Goal: Transaction & Acquisition: Purchase product/service

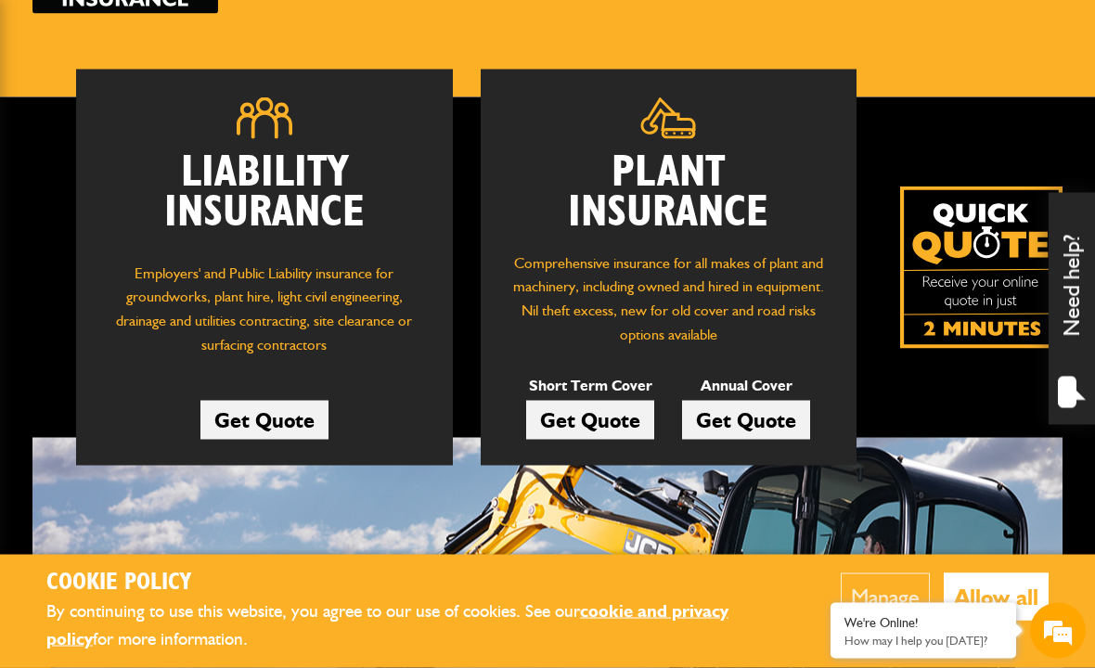
scroll to position [217, 0]
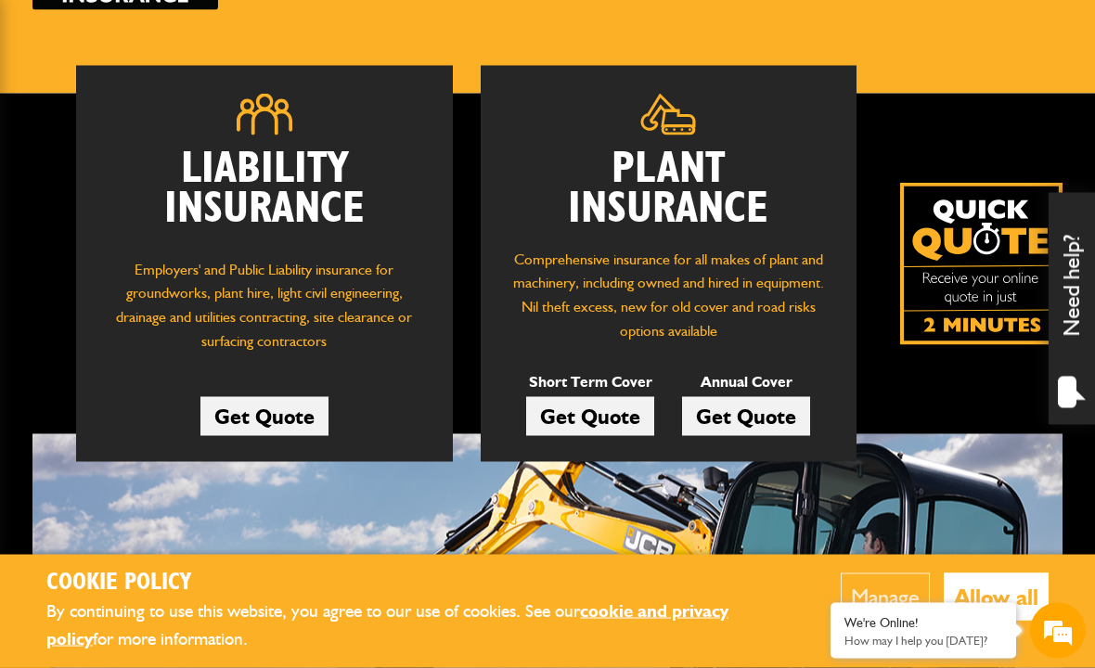
click at [759, 405] on link "Get Quote" at bounding box center [746, 416] width 128 height 39
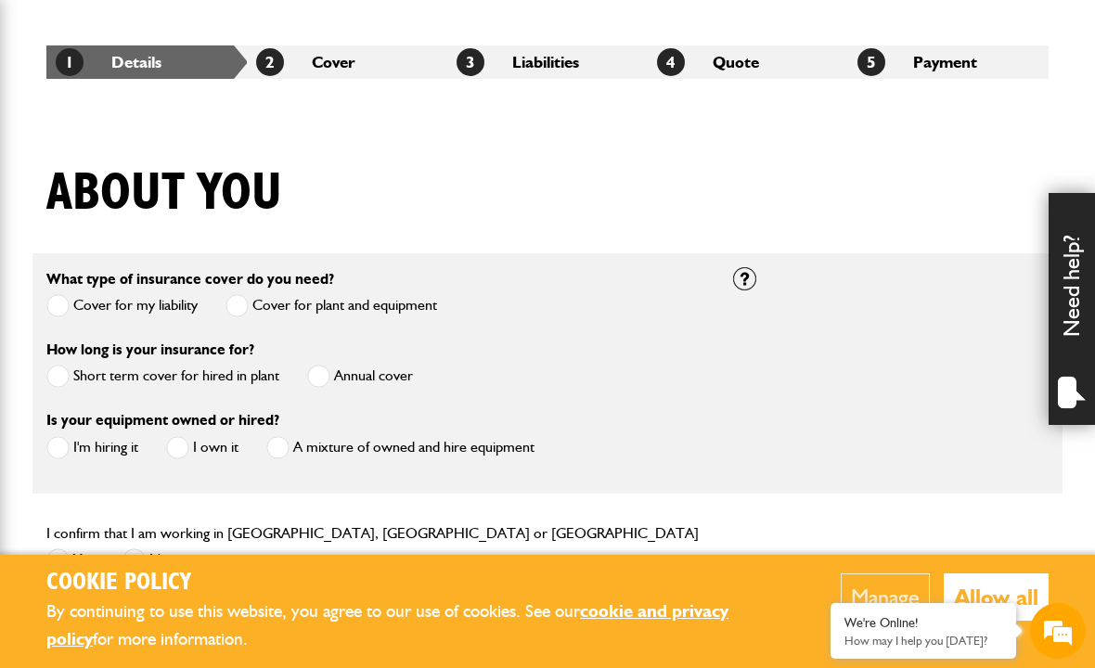
scroll to position [328, 0]
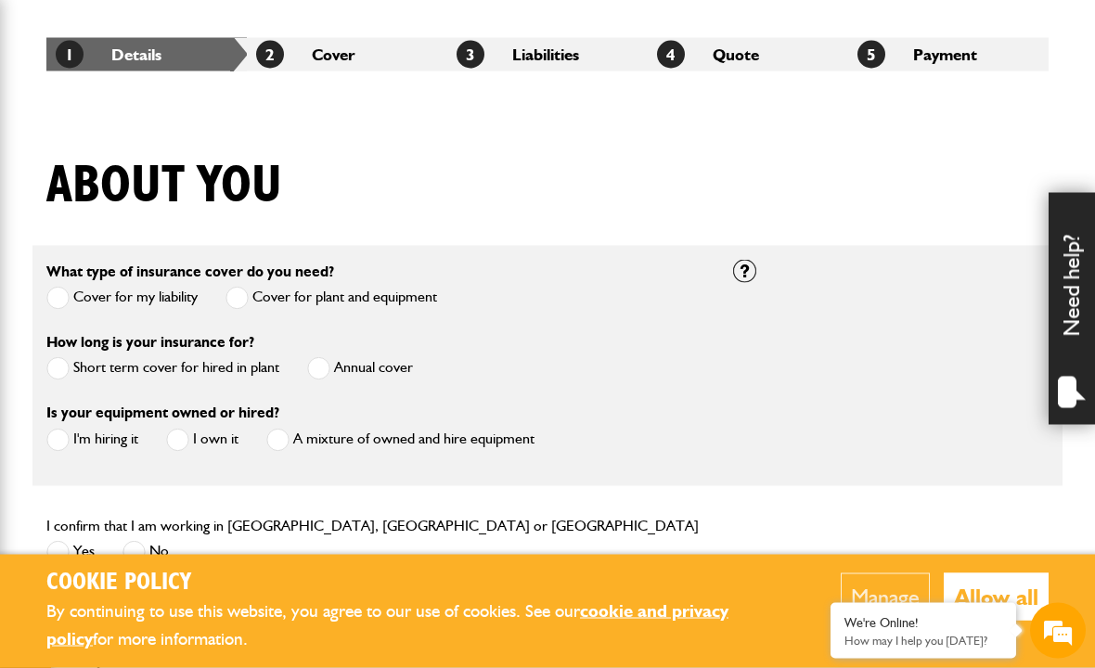
click at [321, 374] on span at bounding box center [318, 368] width 23 height 23
click at [177, 434] on span at bounding box center [177, 439] width 23 height 23
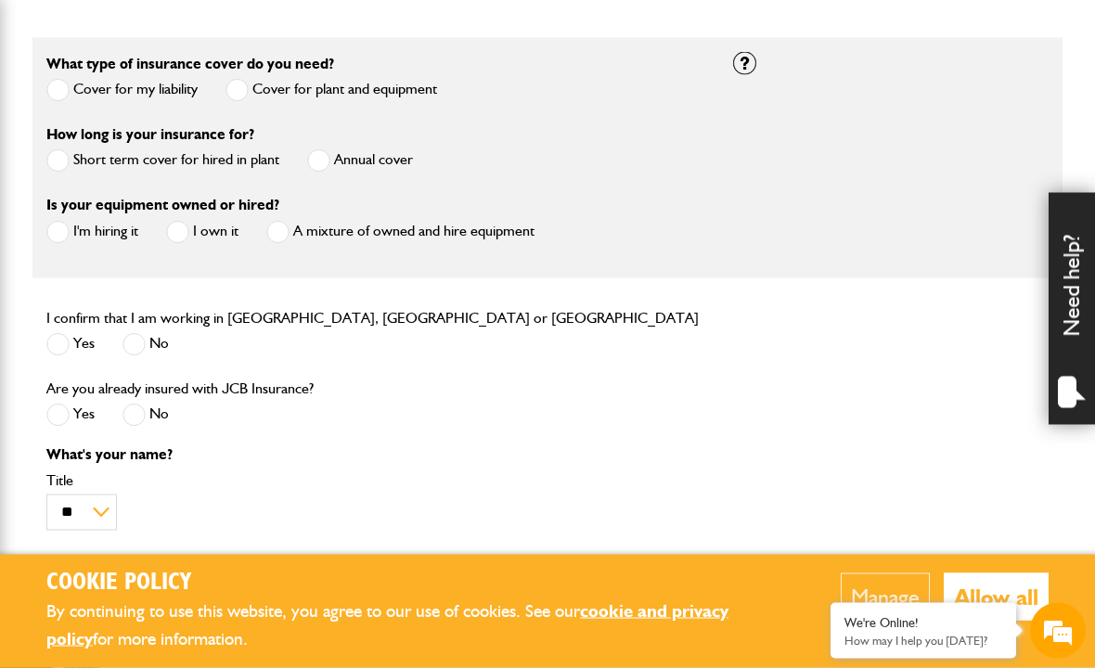
scroll to position [538, 0]
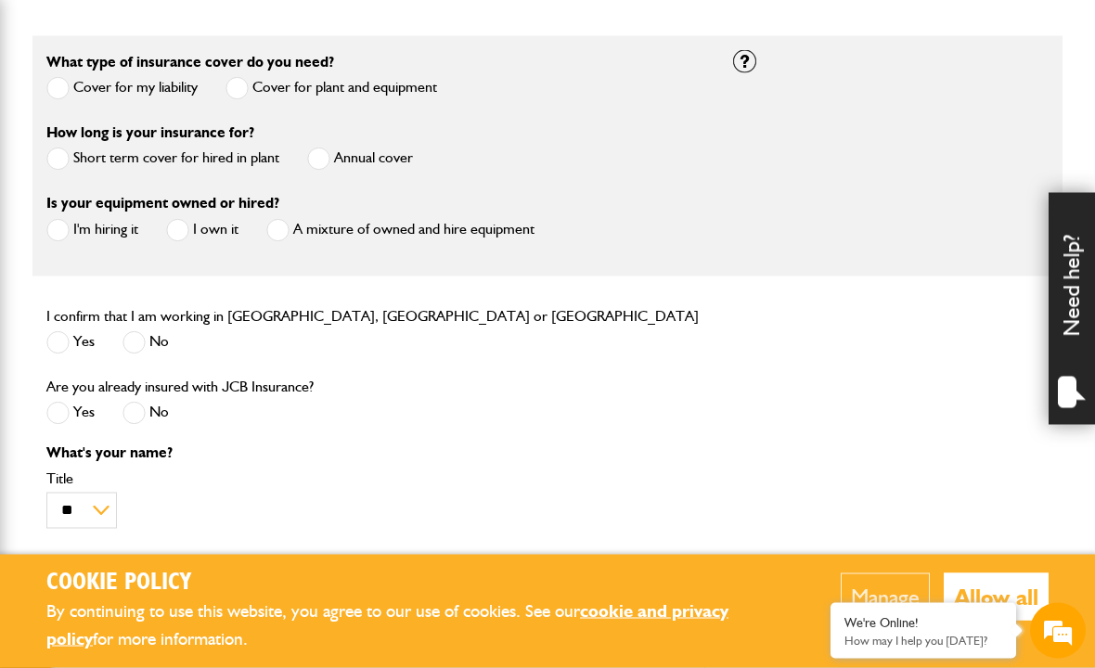
click at [68, 341] on span at bounding box center [57, 342] width 23 height 23
click at [136, 415] on span at bounding box center [133, 413] width 23 height 23
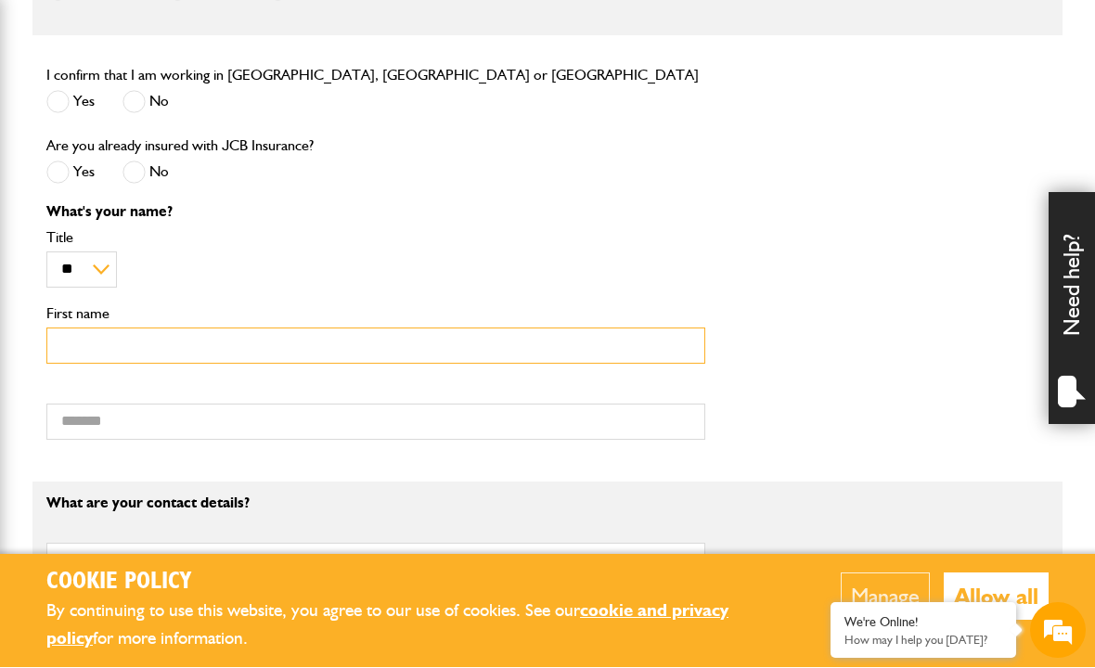
click at [77, 354] on input "First name" at bounding box center [375, 346] width 659 height 36
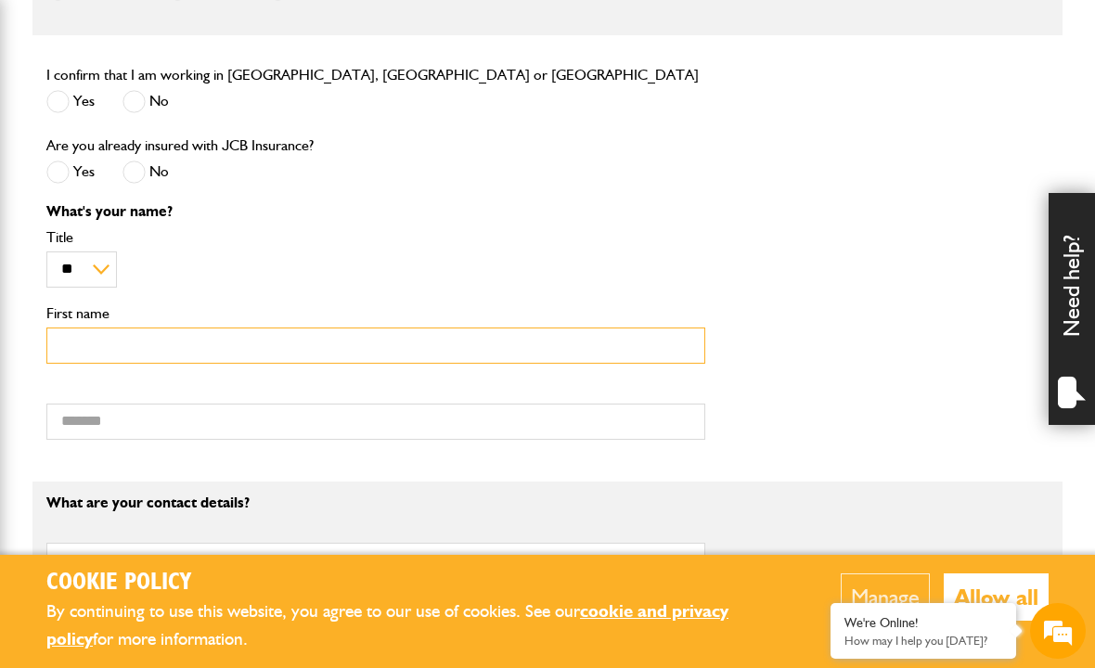
scroll to position [778, 0]
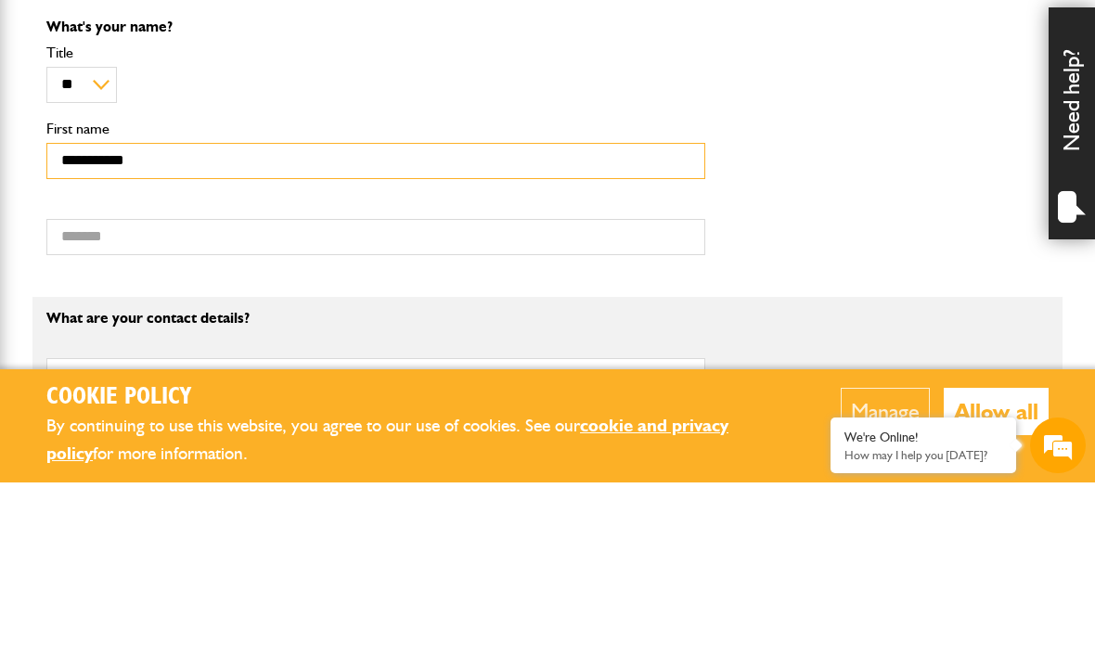
type input "**********"
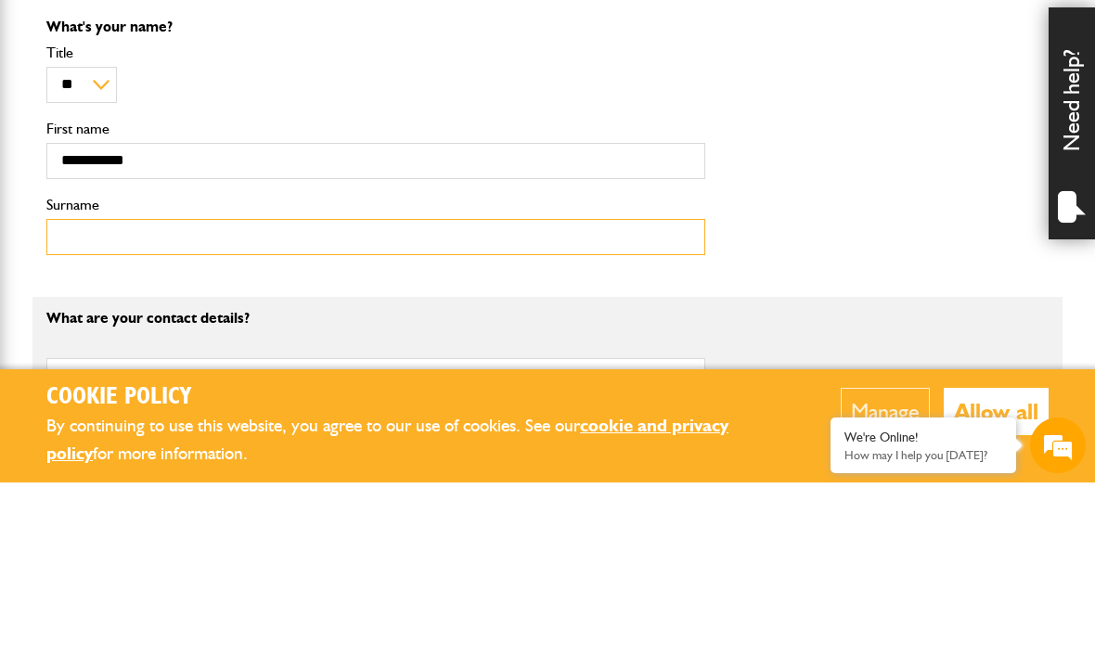
click at [158, 405] on input "Surname" at bounding box center [375, 423] width 659 height 36
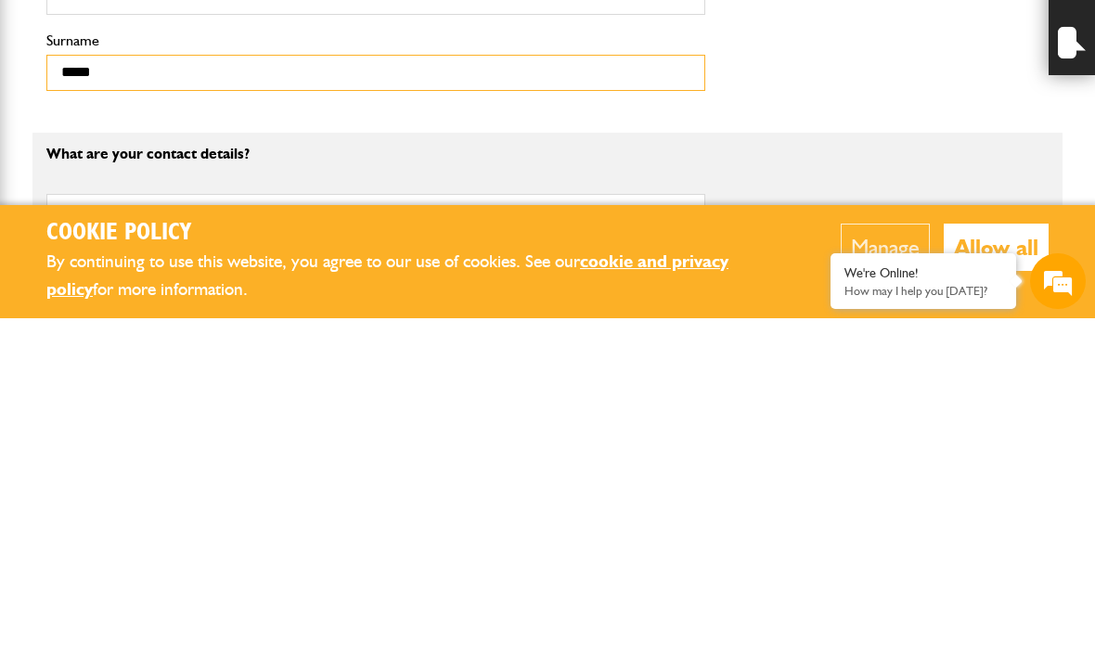
type input "*****"
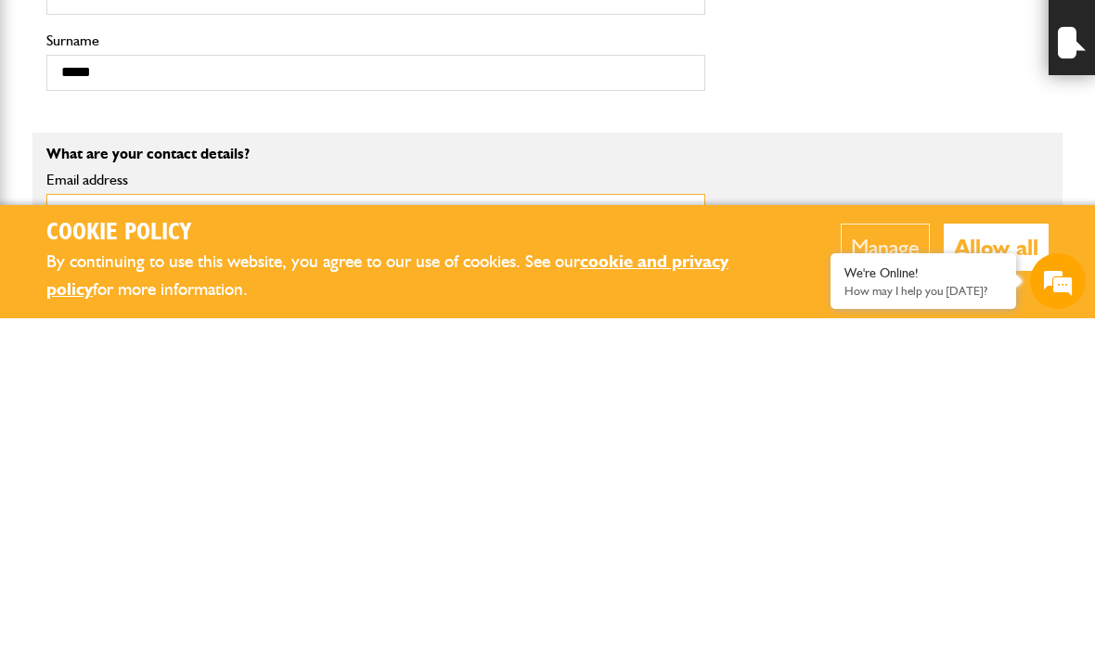
click at [70, 544] on input "Email address" at bounding box center [375, 562] width 659 height 36
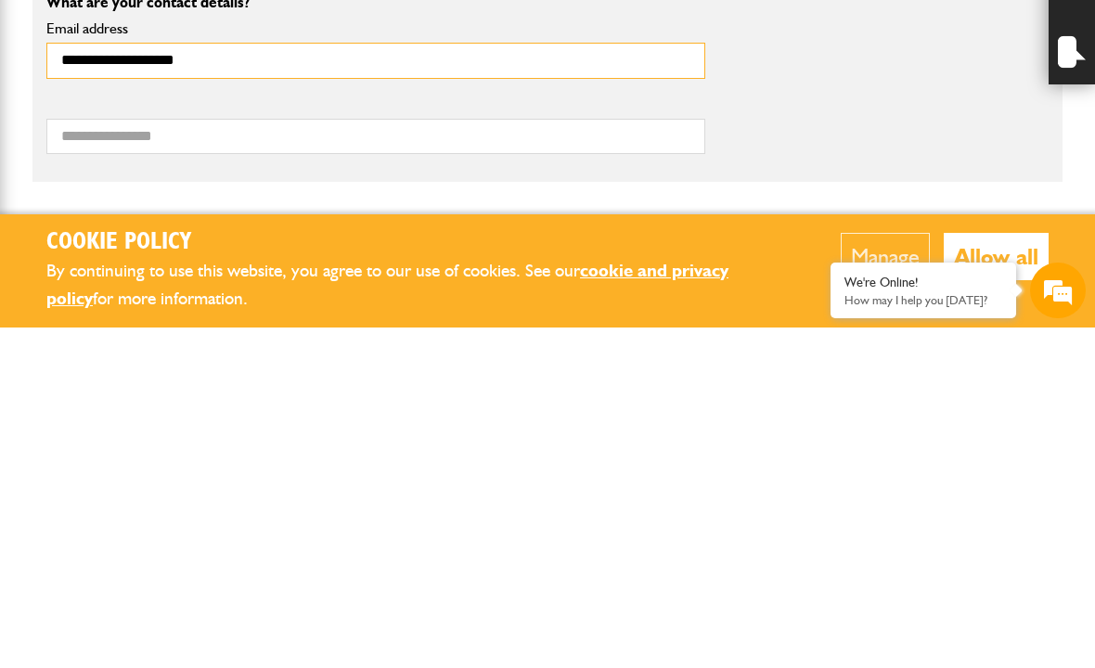
scroll to position [941, 0]
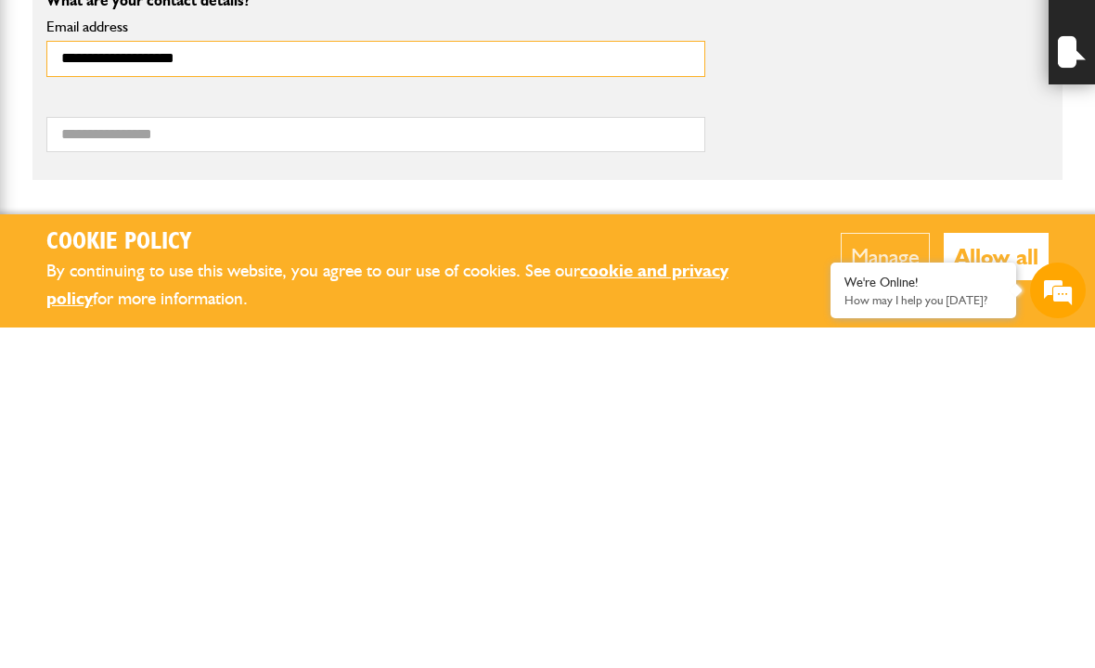
type input "**********"
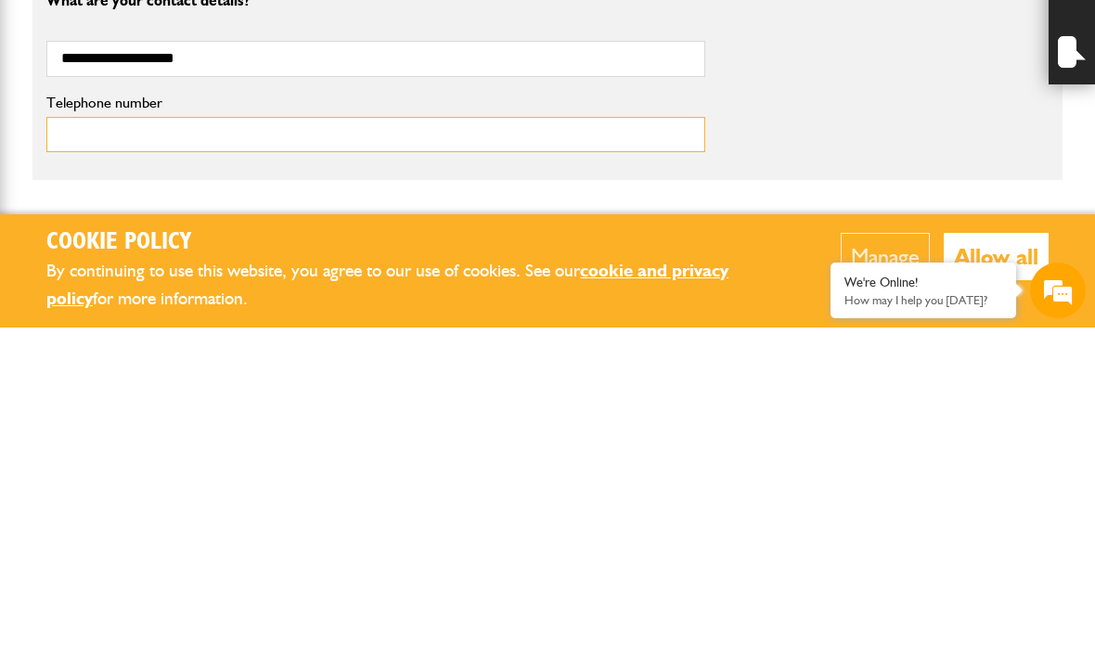
click at [69, 457] on input "Telephone number" at bounding box center [375, 475] width 659 height 36
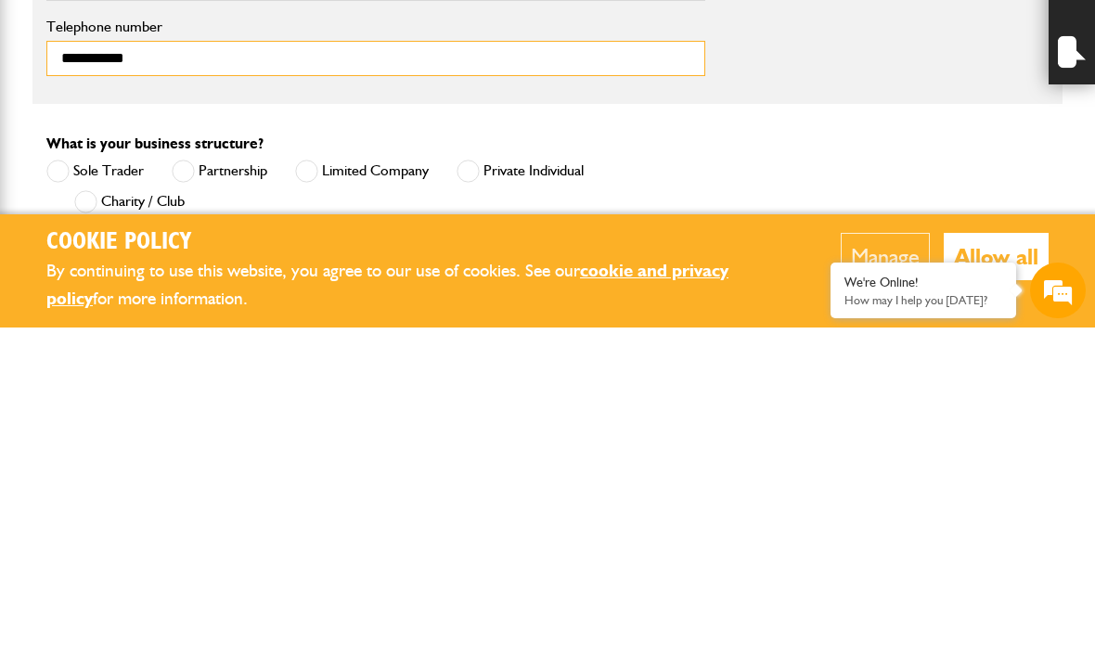
scroll to position [1025, 0]
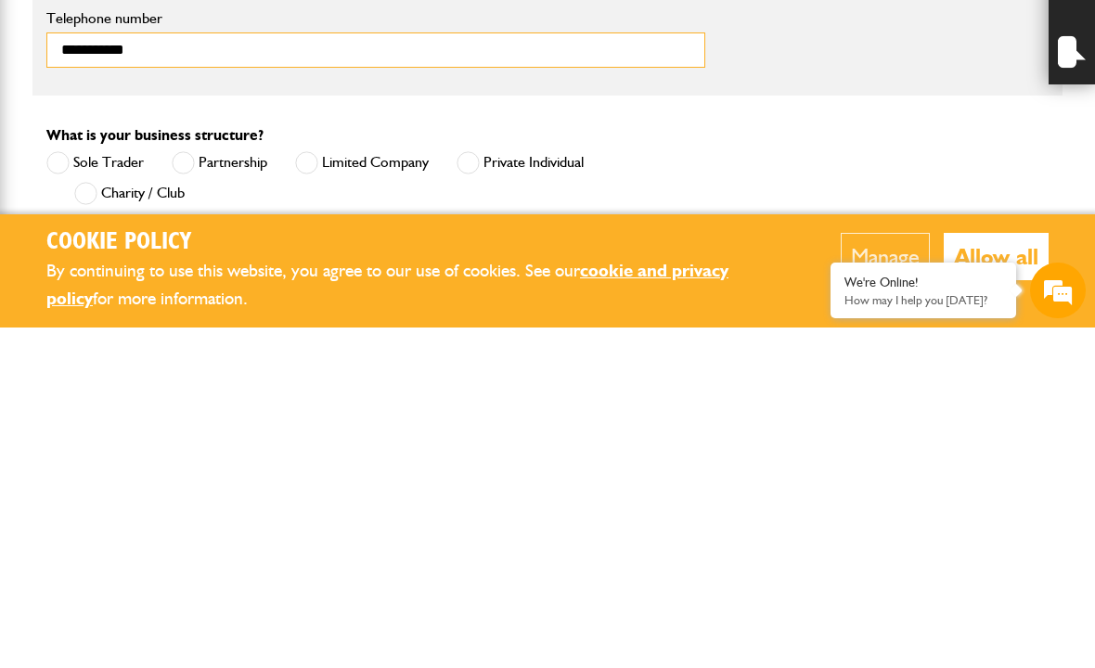
type input "**********"
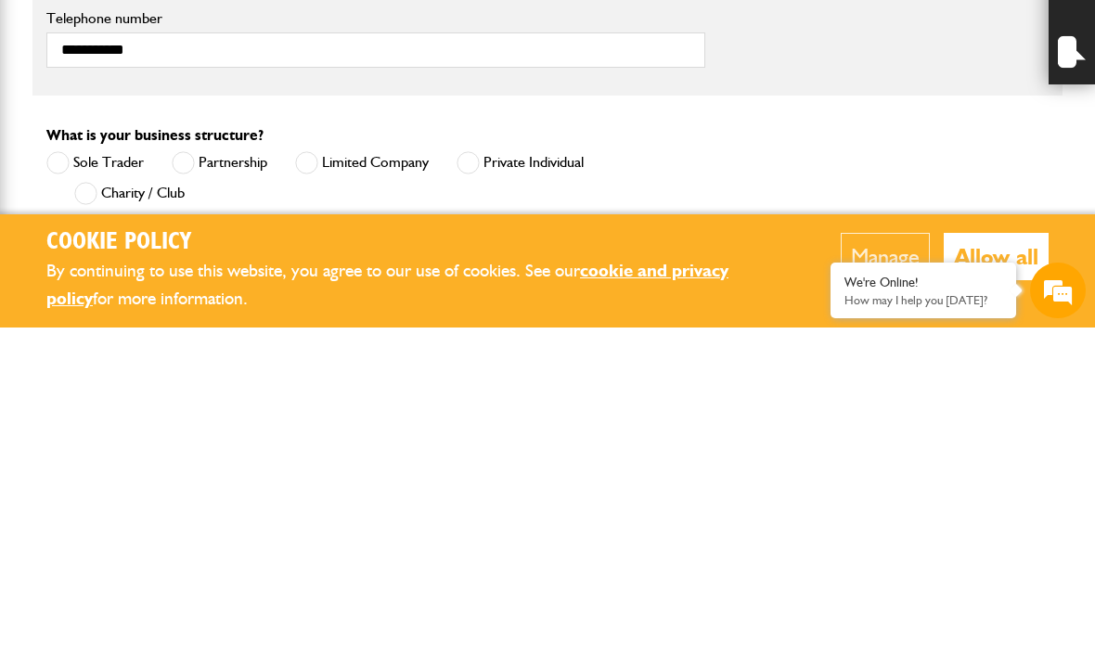
click at [470, 492] on span at bounding box center [467, 503] width 23 height 23
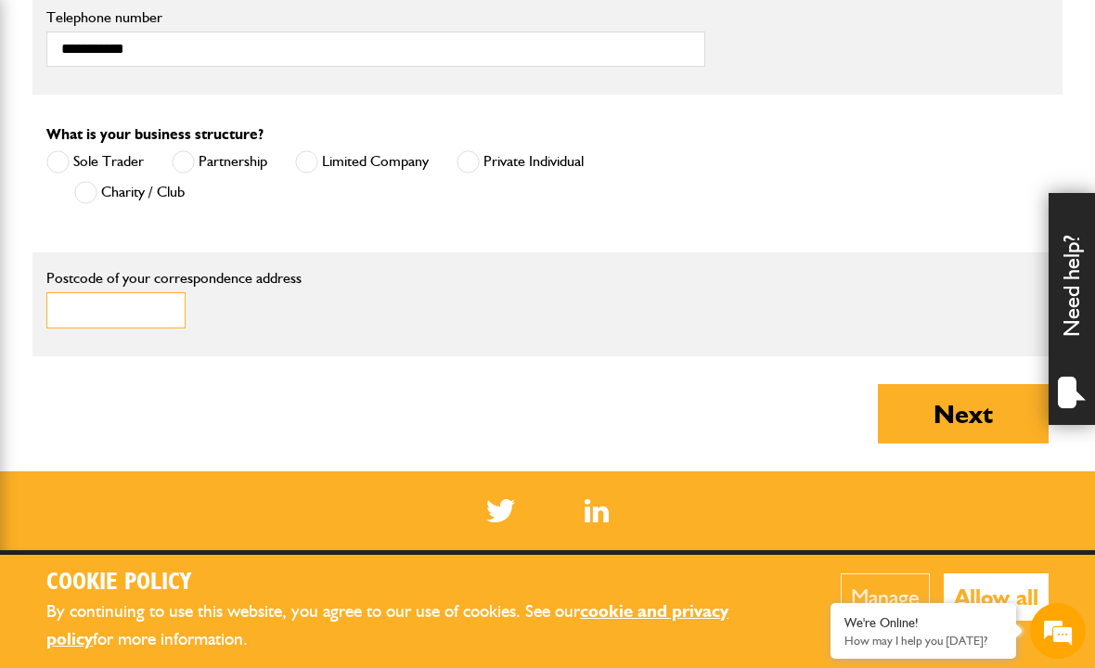
click at [74, 318] on input "Postcode of your correspondence address" at bounding box center [115, 310] width 139 height 36
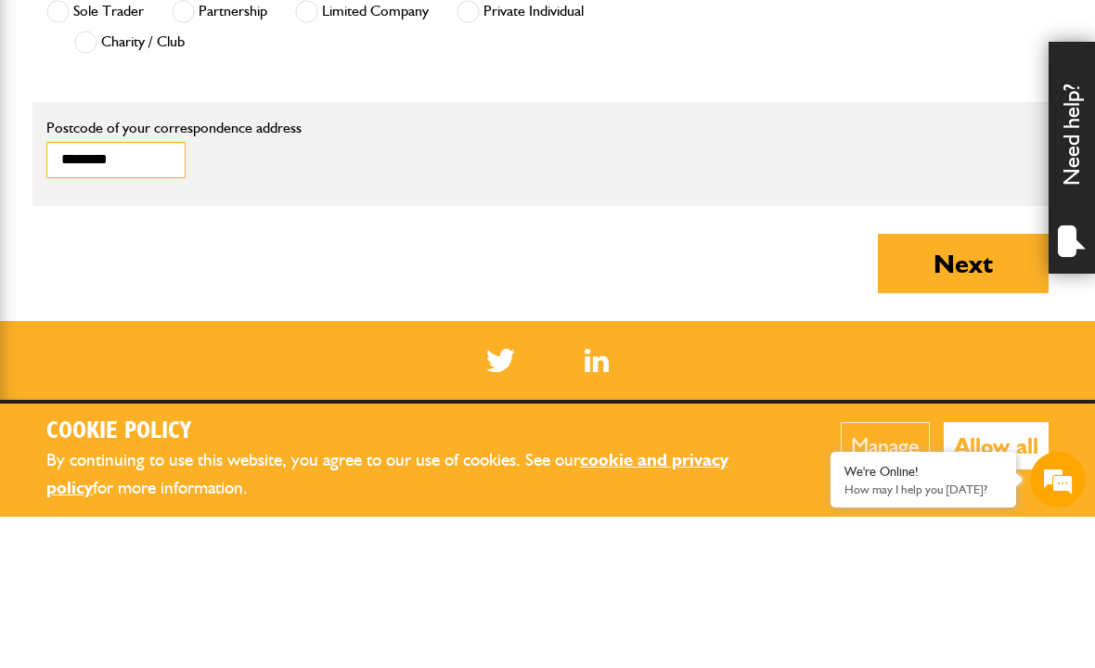
type input "********"
click at [953, 385] on button "Next" at bounding box center [963, 414] width 171 height 59
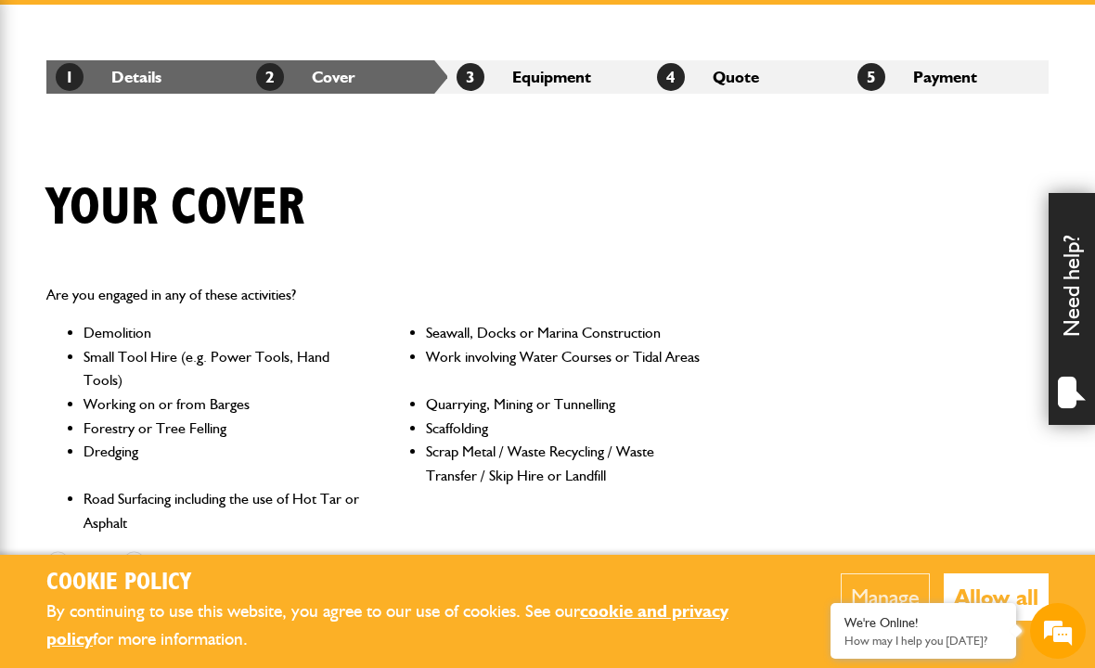
click at [60, 557] on span at bounding box center [57, 562] width 23 height 23
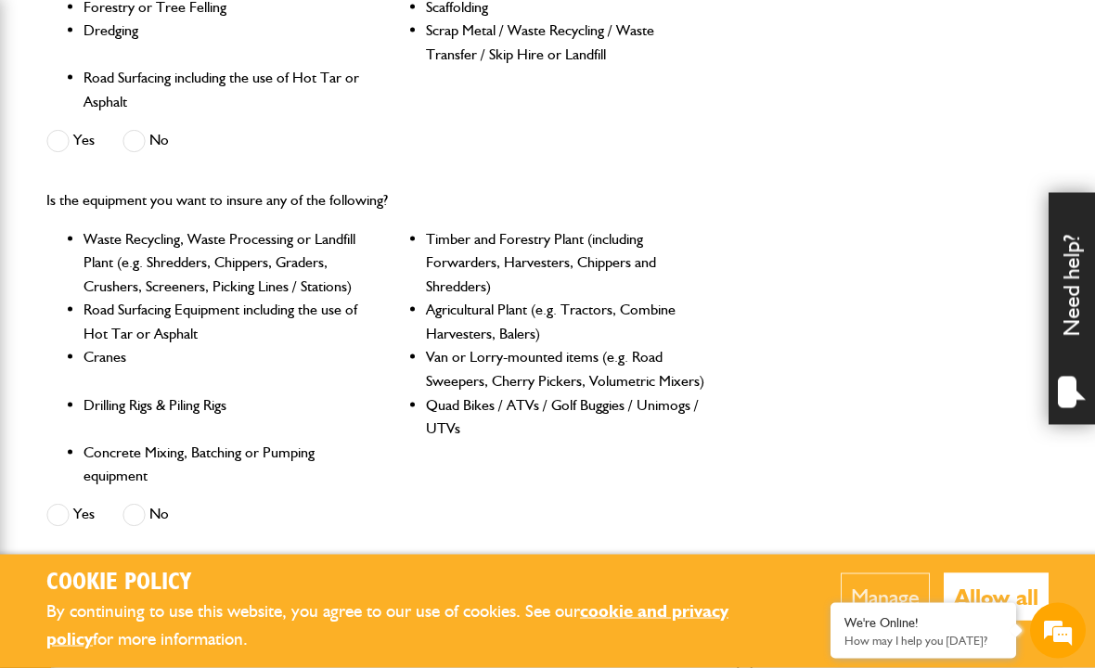
scroll to position [728, 0]
click at [75, 507] on label "Yes" at bounding box center [70, 514] width 48 height 23
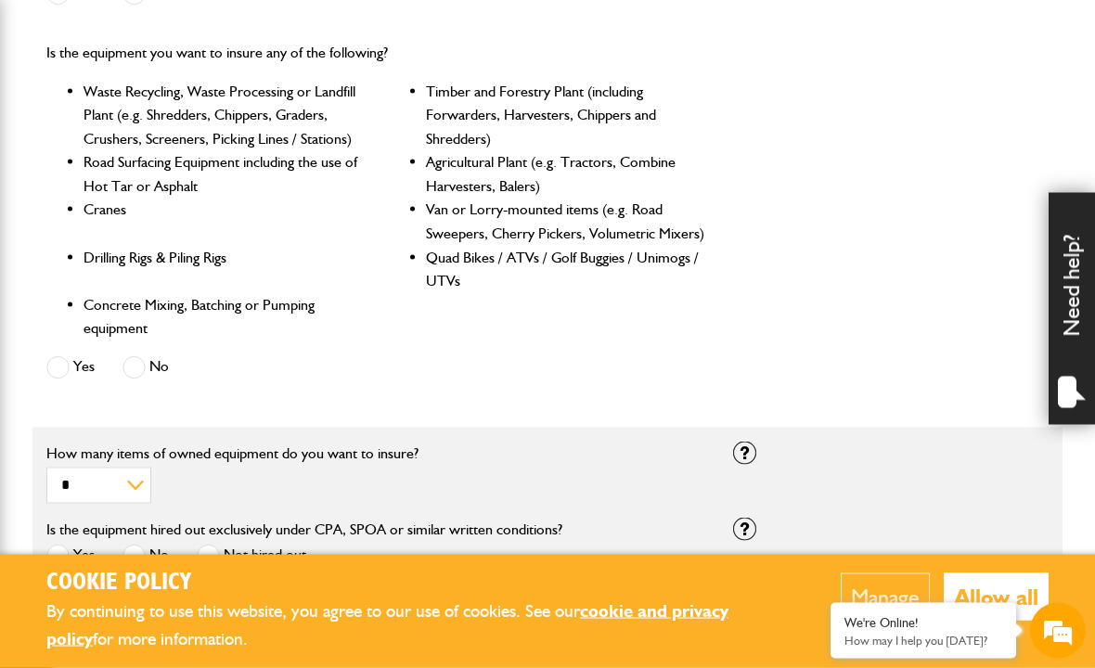
scroll to position [876, 0]
click at [219, 555] on span at bounding box center [208, 555] width 23 height 23
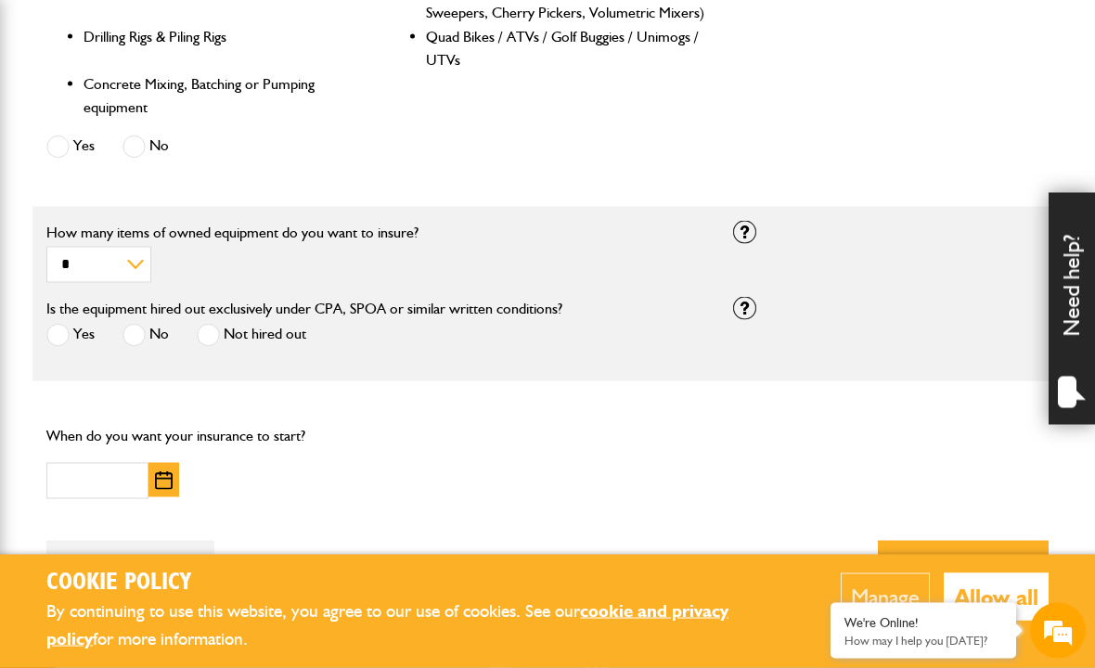
scroll to position [1099, 0]
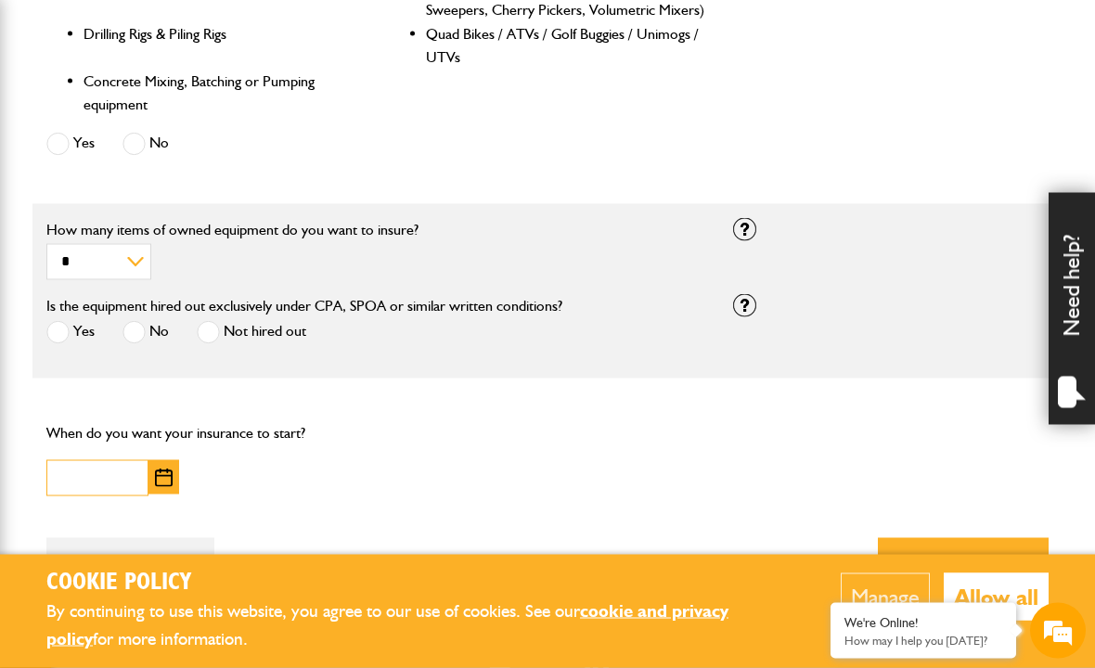
click at [87, 475] on input "text" at bounding box center [97, 478] width 102 height 36
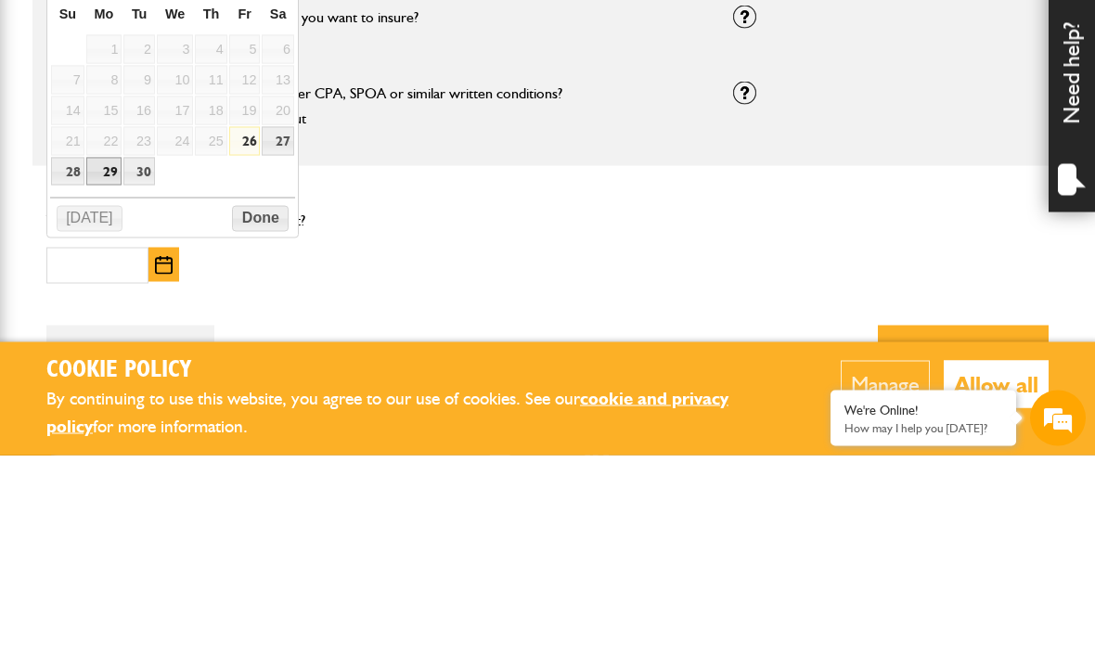
click at [104, 370] on link "29" at bounding box center [104, 384] width 36 height 29
type input "**********"
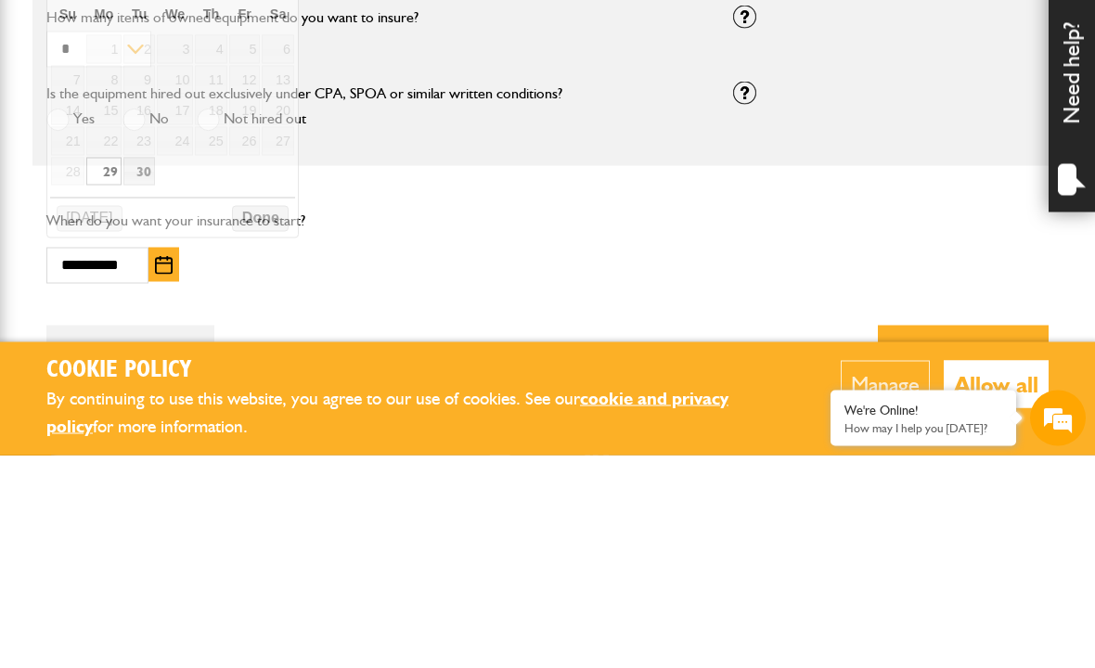
scroll to position [1312, 0]
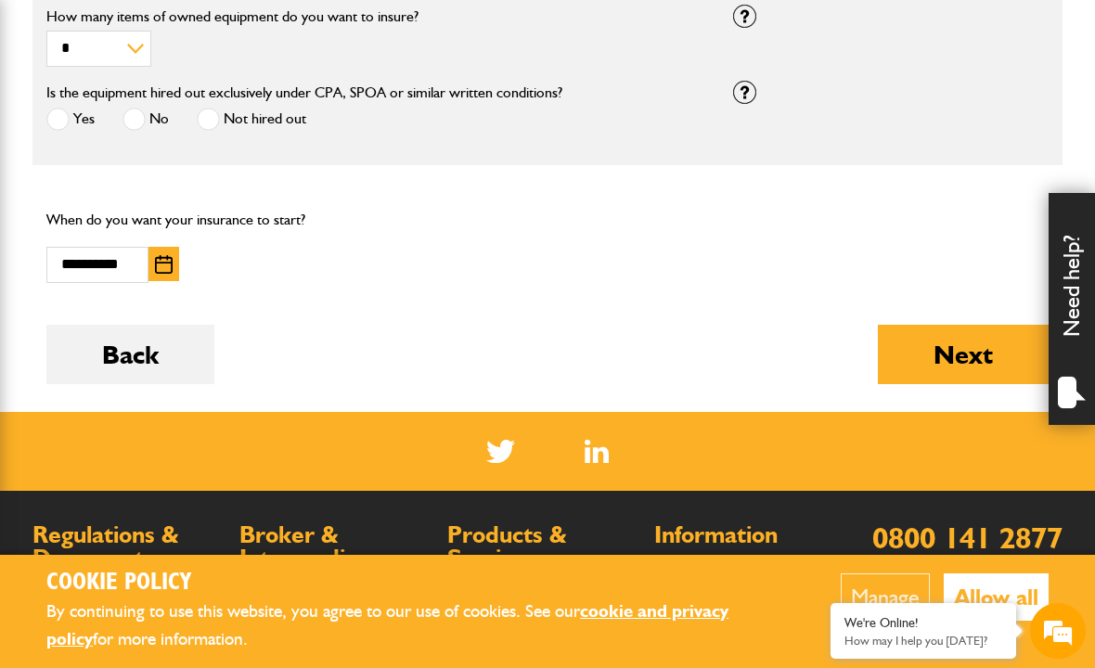
click at [963, 355] on button "Next" at bounding box center [963, 354] width 171 height 59
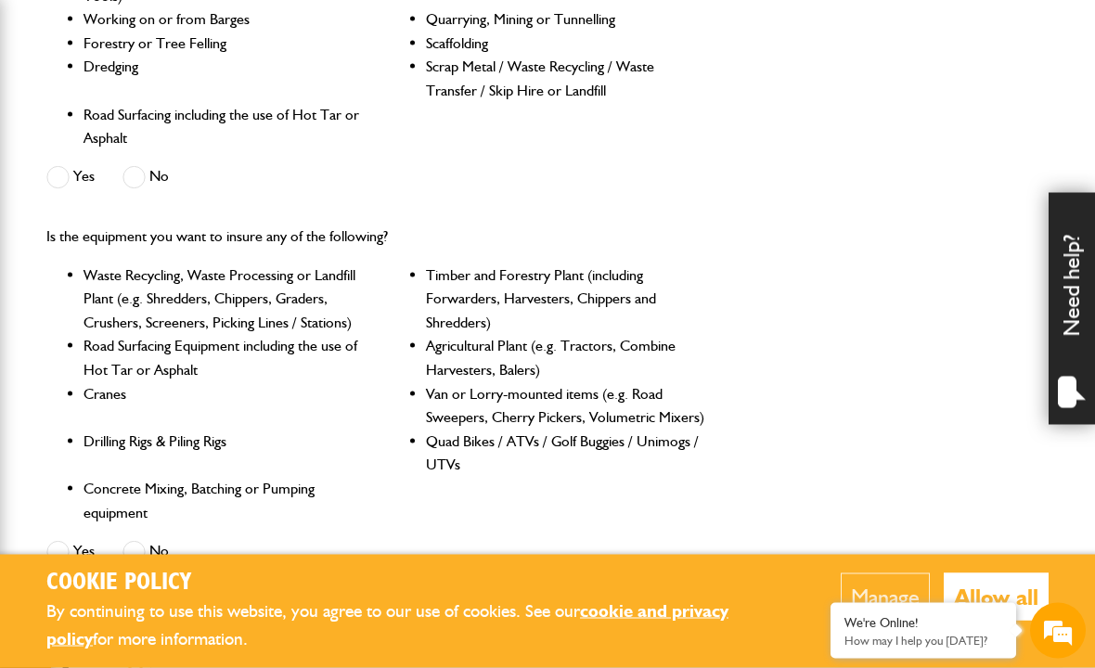
scroll to position [810, 0]
click at [145, 530] on div "Is the equipment you want to insure any of the following? Waste Recycling, Wast…" at bounding box center [375, 396] width 687 height 374
click at [139, 540] on span at bounding box center [133, 551] width 23 height 23
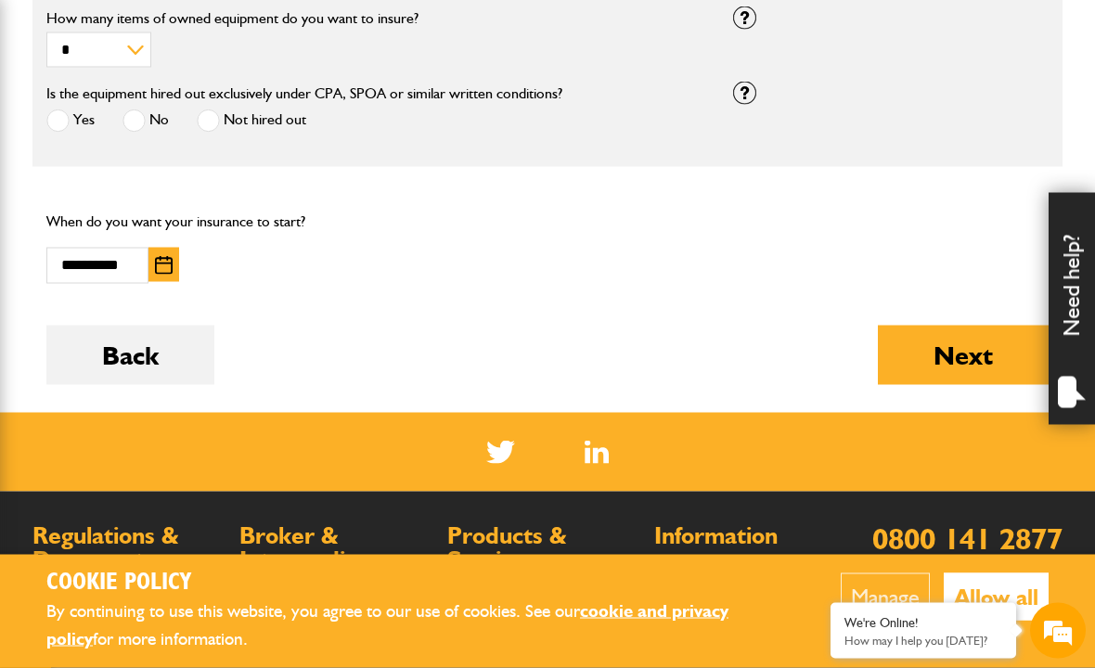
scroll to position [1430, 0]
click at [961, 340] on button "Next" at bounding box center [963, 354] width 171 height 59
